Goal: Task Accomplishment & Management: Complete application form

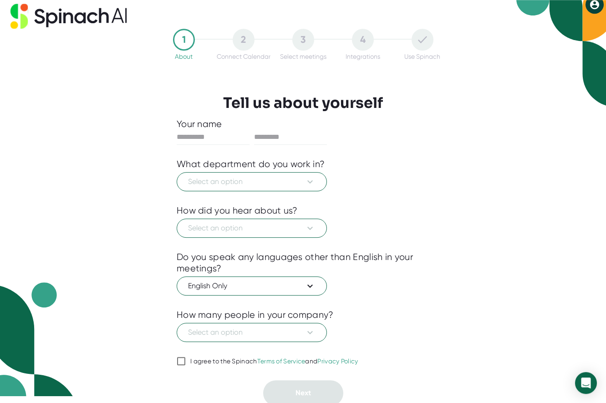
scroll to position [7, 0]
click at [303, 187] on span "Select an option" at bounding box center [252, 181] width 128 height 11
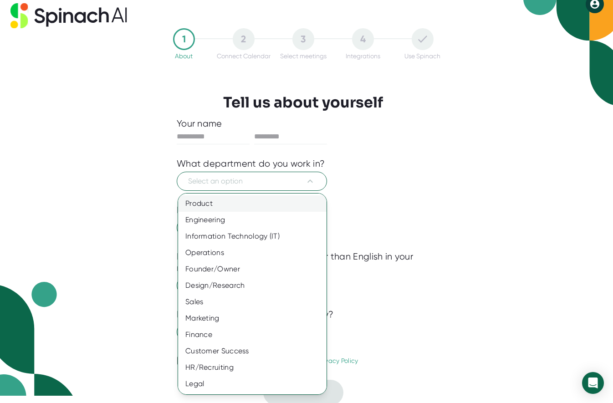
click at [252, 209] on div "Product" at bounding box center [255, 203] width 155 height 16
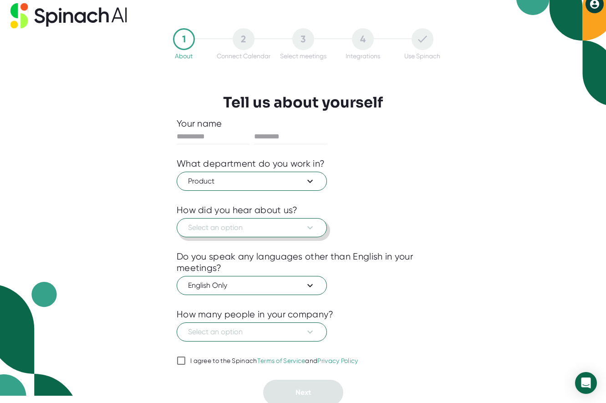
click at [308, 228] on icon at bounding box center [310, 227] width 11 height 11
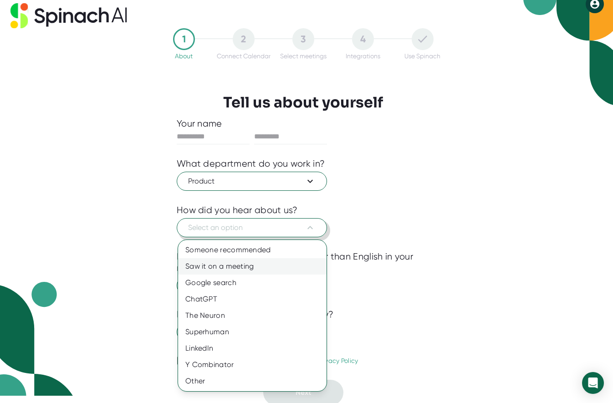
click at [242, 264] on div "Saw it on a meeting" at bounding box center [252, 266] width 149 height 16
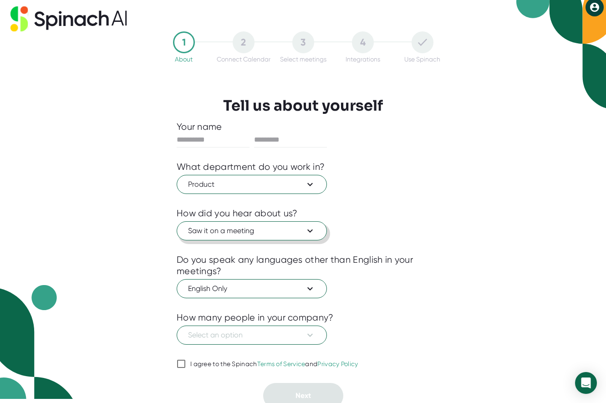
scroll to position [10, 0]
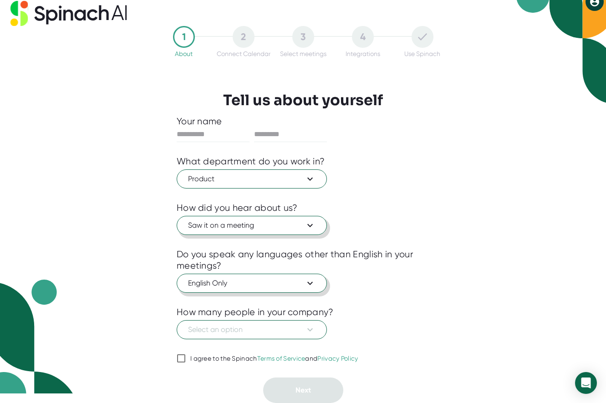
click at [309, 282] on icon at bounding box center [310, 283] width 11 height 11
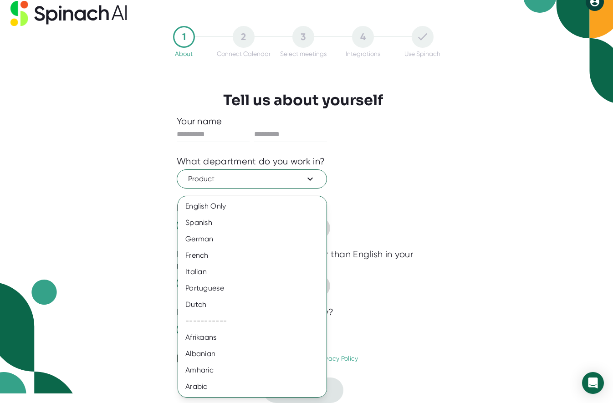
click at [440, 234] on div at bounding box center [306, 201] width 613 height 403
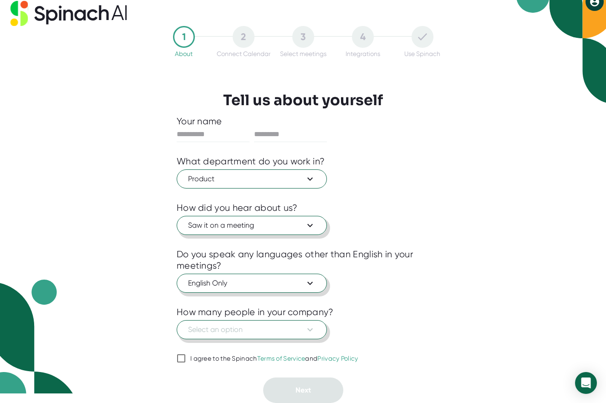
click at [295, 332] on span "Select an option" at bounding box center [252, 329] width 128 height 11
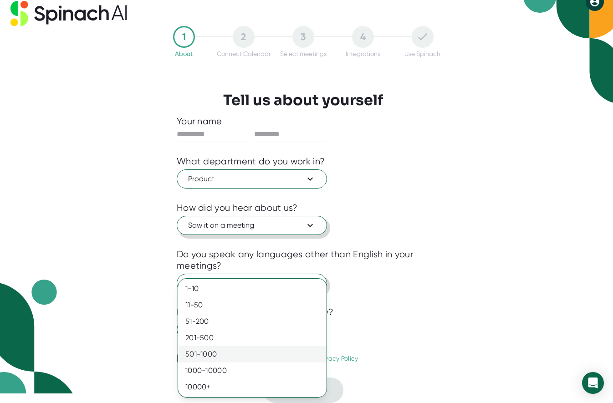
click at [292, 354] on div "501-1000" at bounding box center [252, 354] width 149 height 16
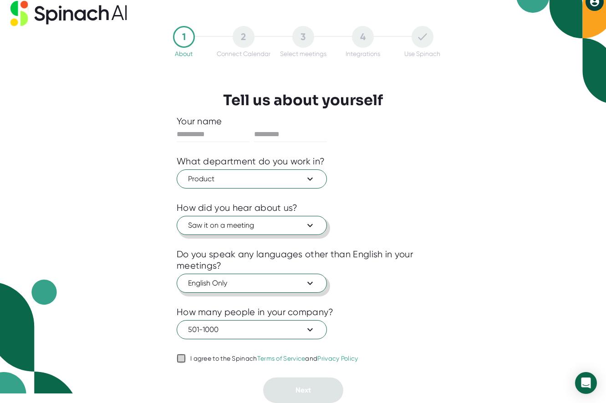
click at [183, 359] on input "I agree to the Spinach Terms of Service and Privacy Policy" at bounding box center [181, 358] width 9 height 11
checkbox input "true"
click at [373, 384] on div "Your name What department do you work in? Product How did you hear about us? Sa…" at bounding box center [303, 260] width 253 height 288
click at [219, 133] on input "text" at bounding box center [213, 134] width 73 height 15
type input "*****"
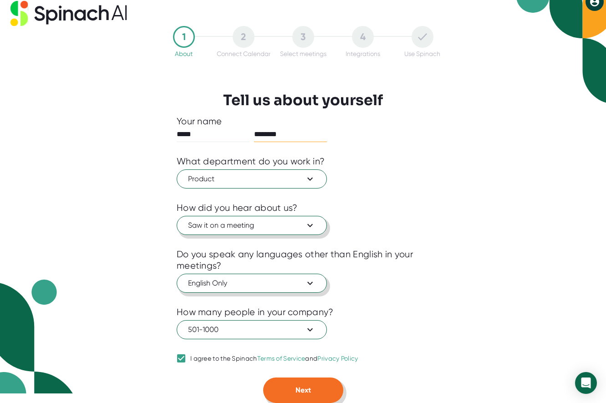
type input "********"
click at [316, 393] on button "Next" at bounding box center [303, 391] width 80 height 26
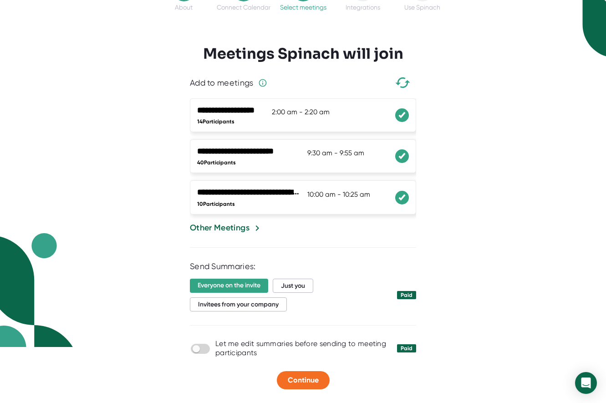
scroll to position [0, 0]
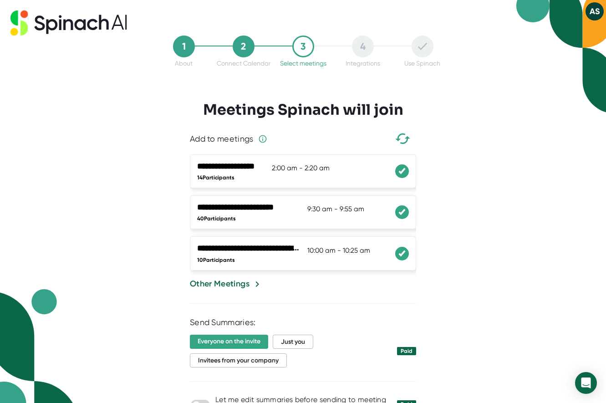
click at [587, 11] on button "AS" at bounding box center [595, 11] width 18 height 18
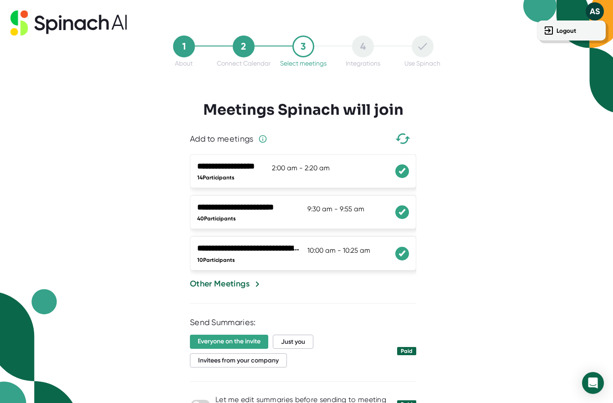
click at [593, 11] on div at bounding box center [306, 201] width 613 height 403
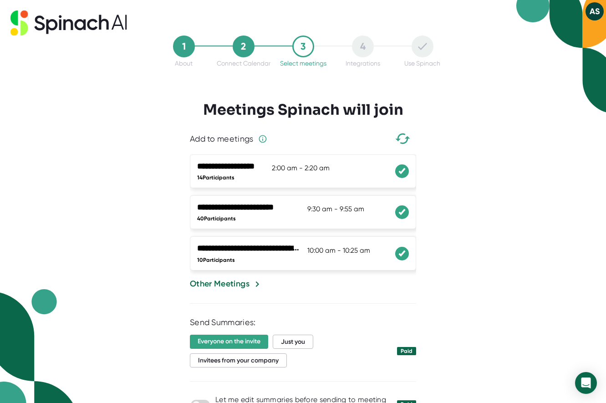
click at [593, 11] on button "AS" at bounding box center [595, 11] width 18 height 18
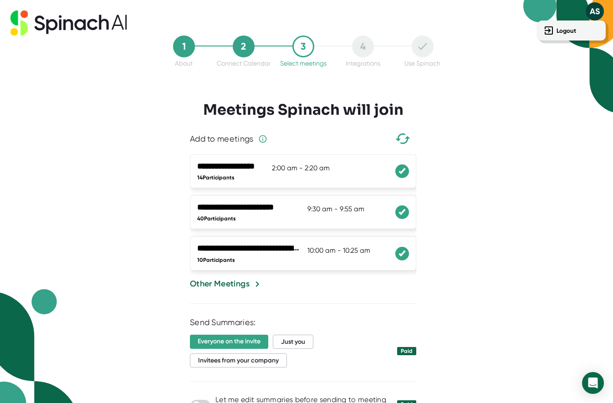
click at [593, 11] on div at bounding box center [306, 201] width 613 height 403
